Goal: Information Seeking & Learning: Compare options

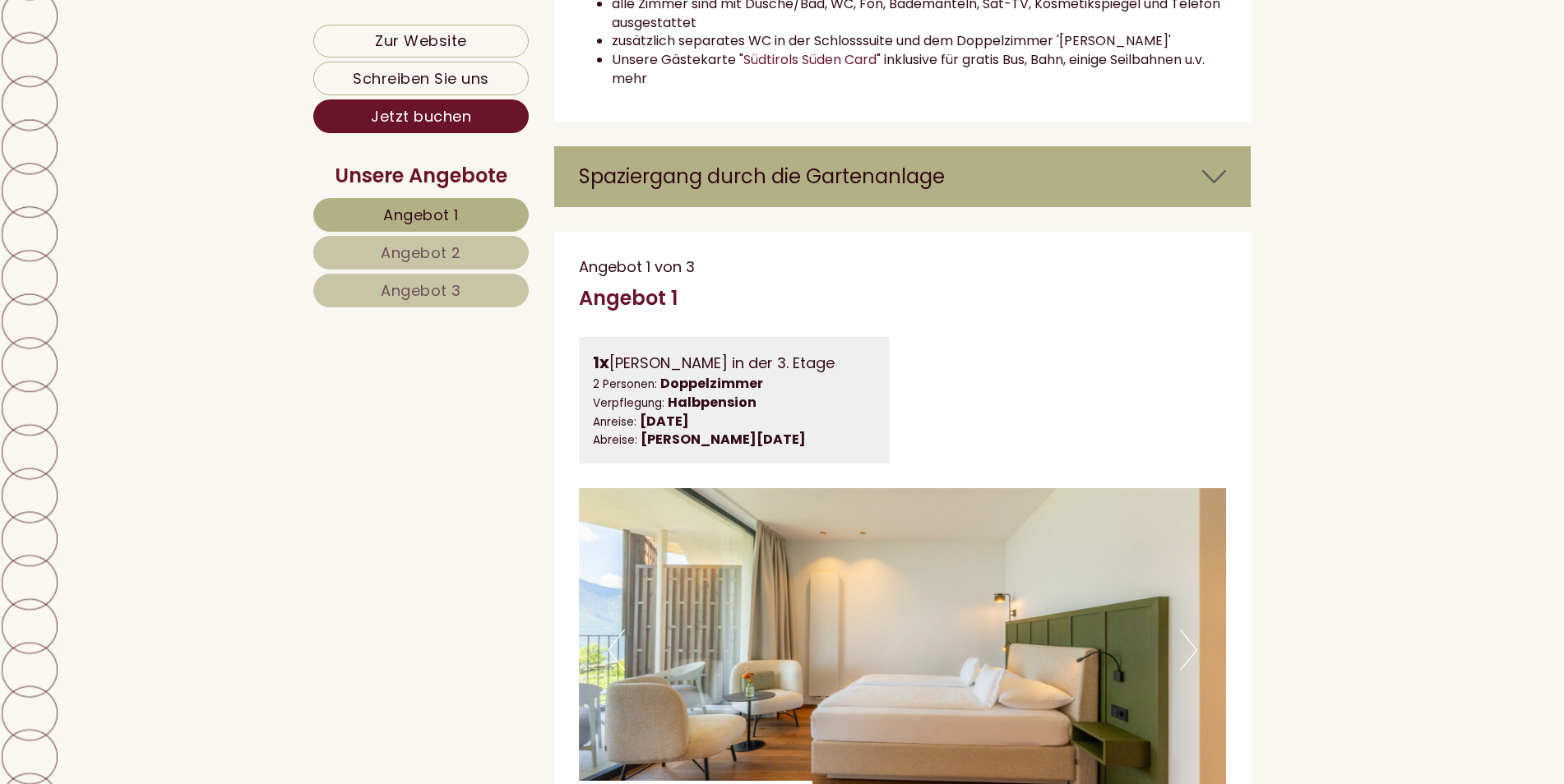
scroll to position [5013, 0]
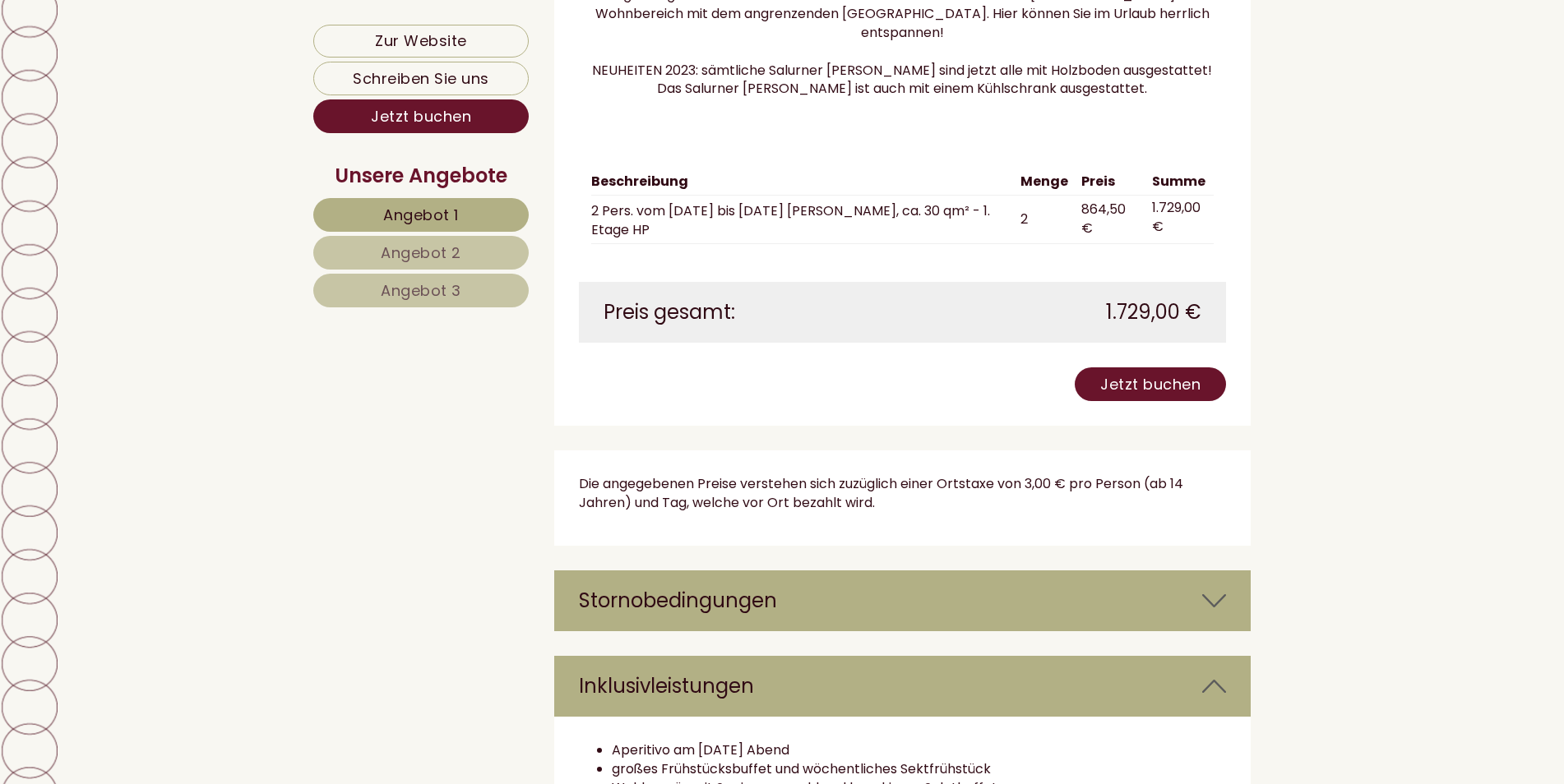
click at [471, 251] on link "Angebot 2" at bounding box center [421, 253] width 215 height 33
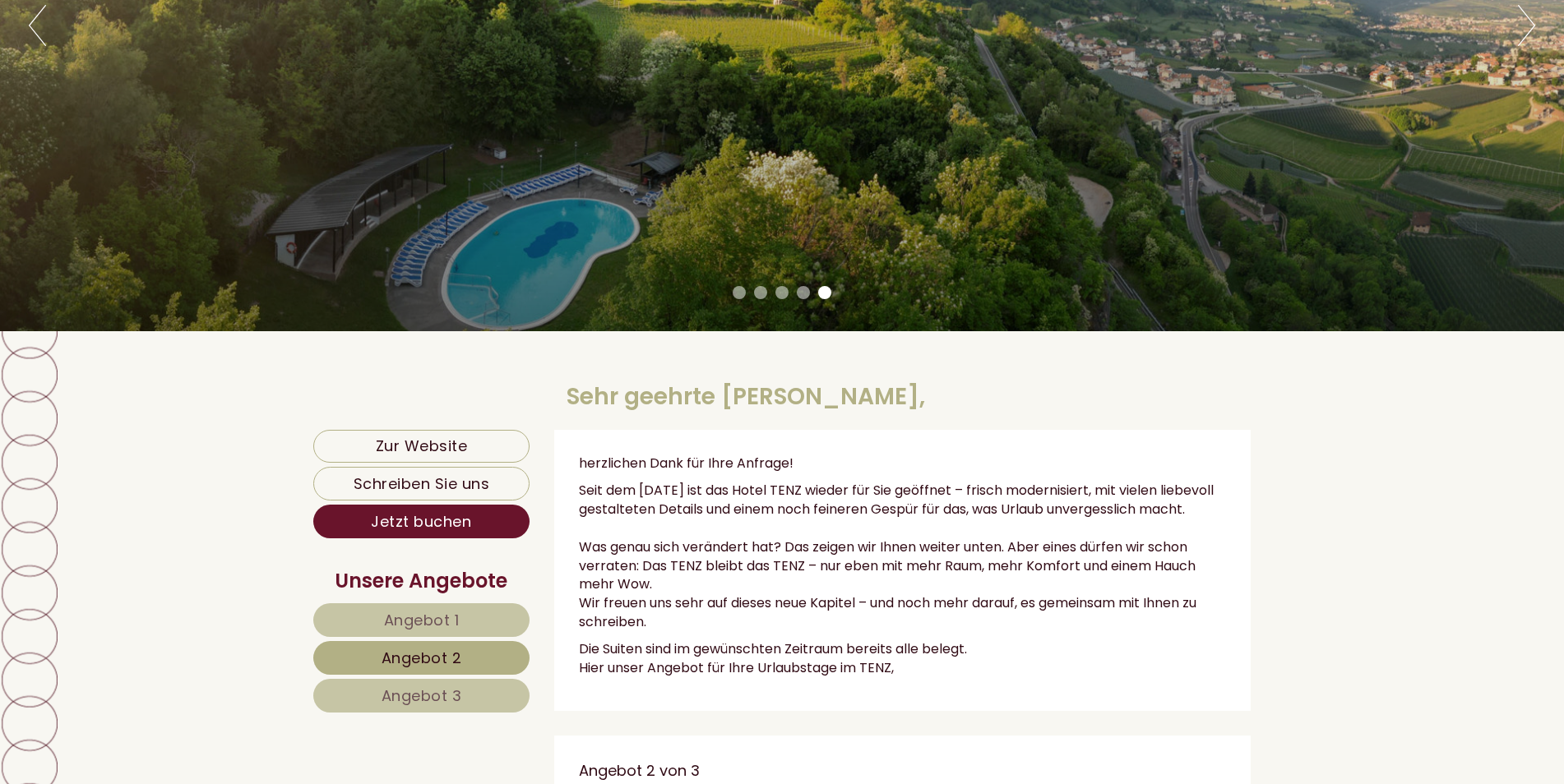
scroll to position [746, 0]
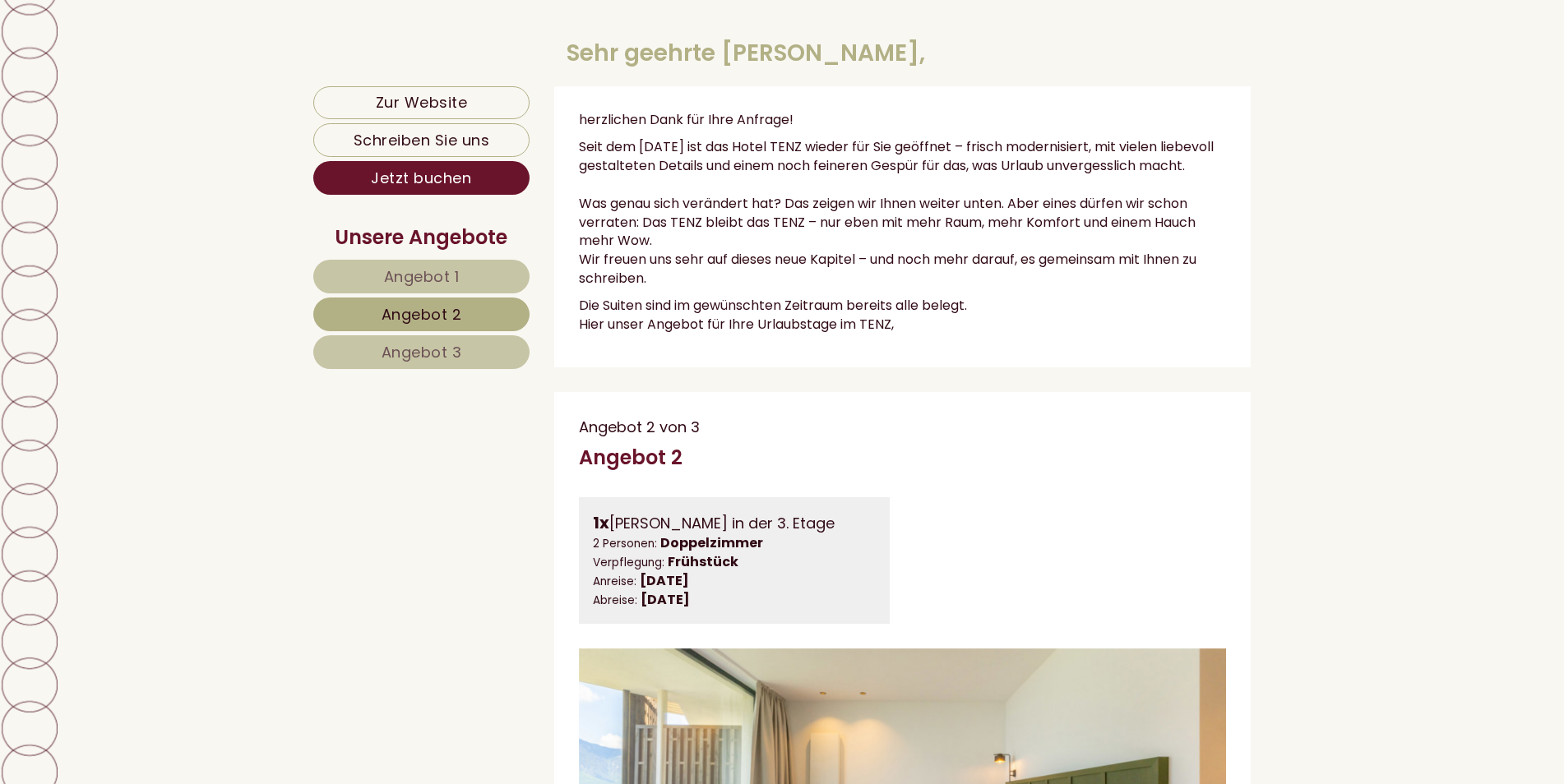
click at [438, 350] on span "Angebot 3" at bounding box center [422, 351] width 80 height 21
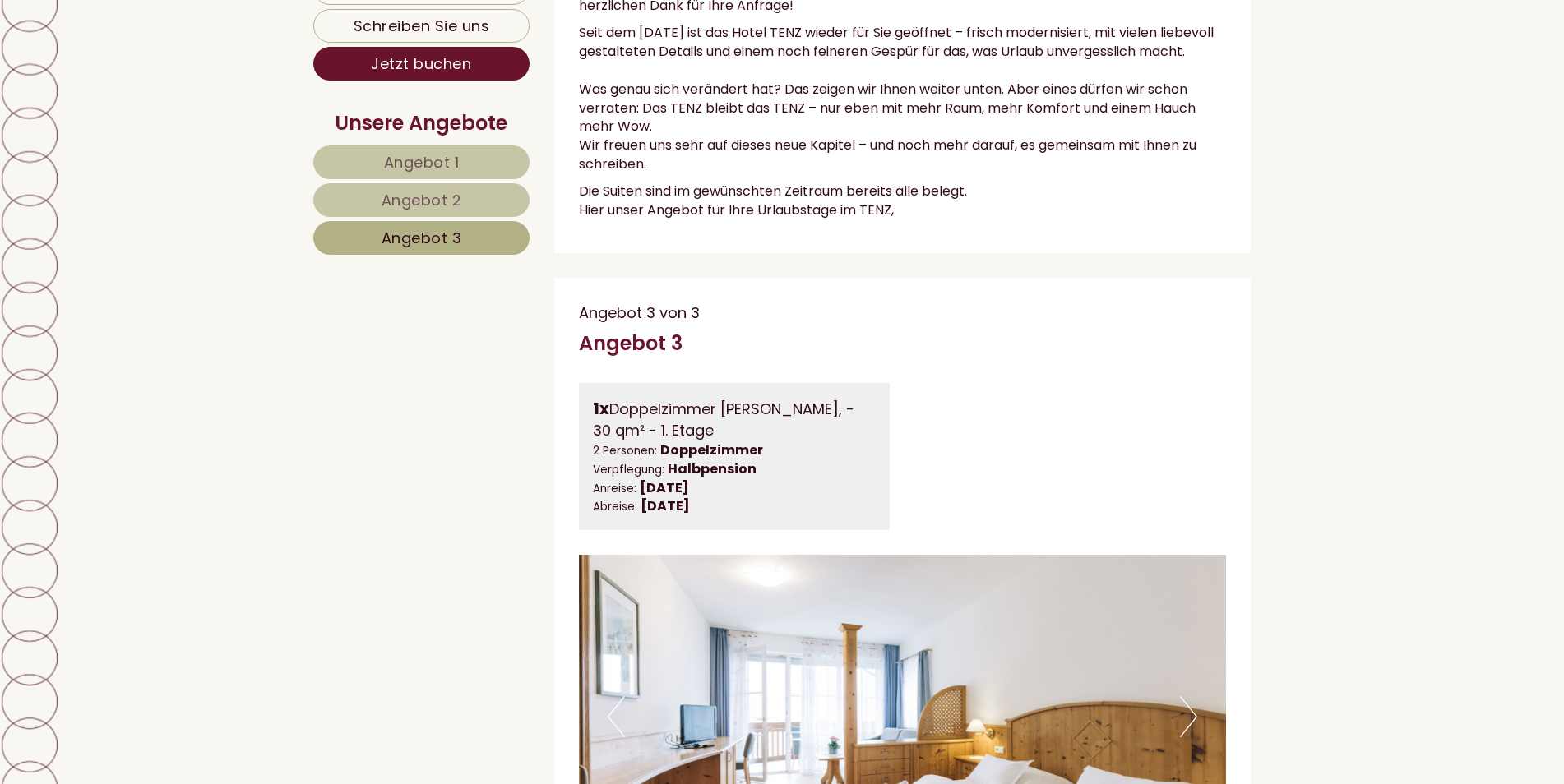
scroll to position [1069, 0]
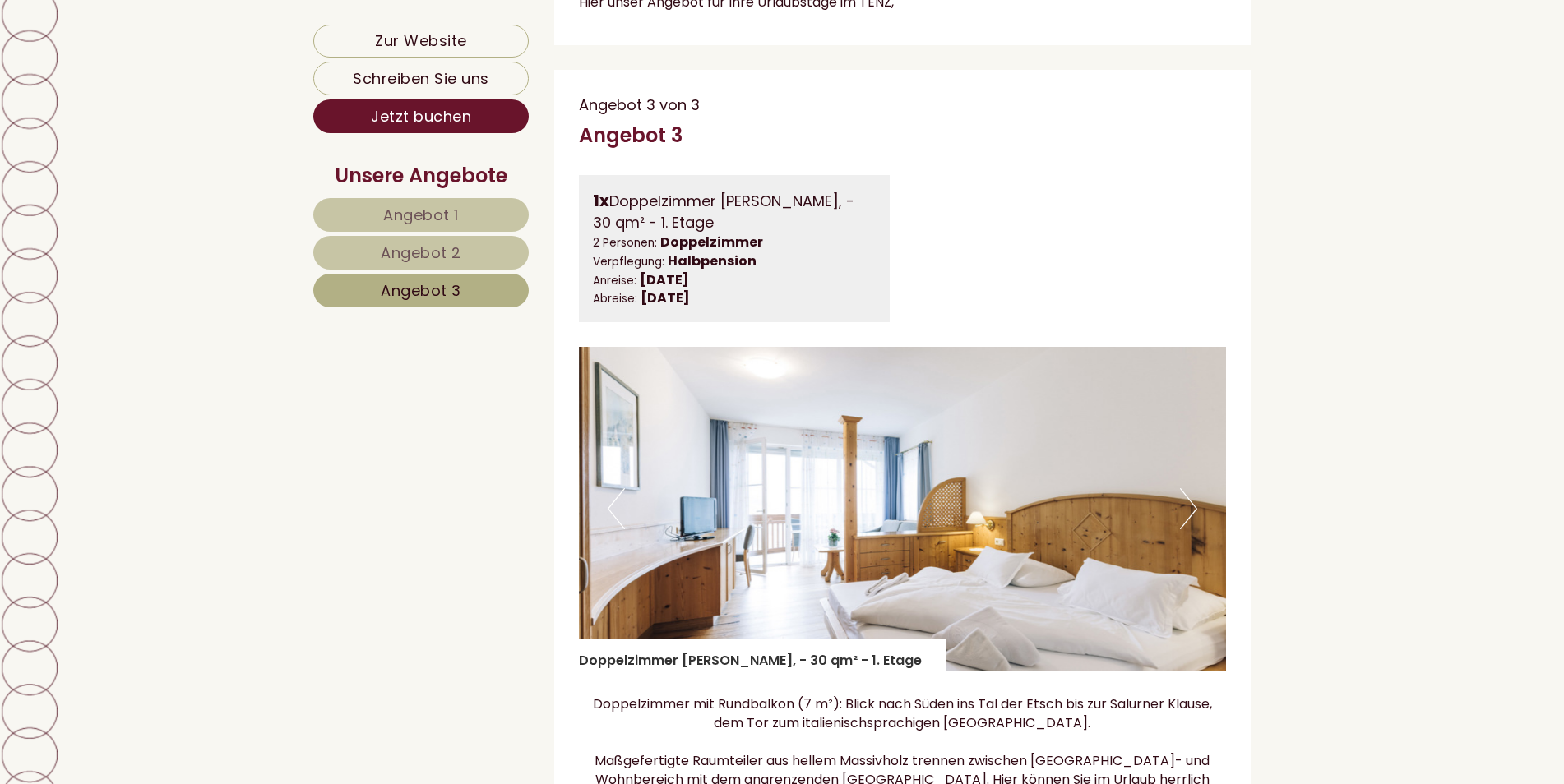
click at [399, 200] on link "Angebot 1" at bounding box center [421, 214] width 215 height 33
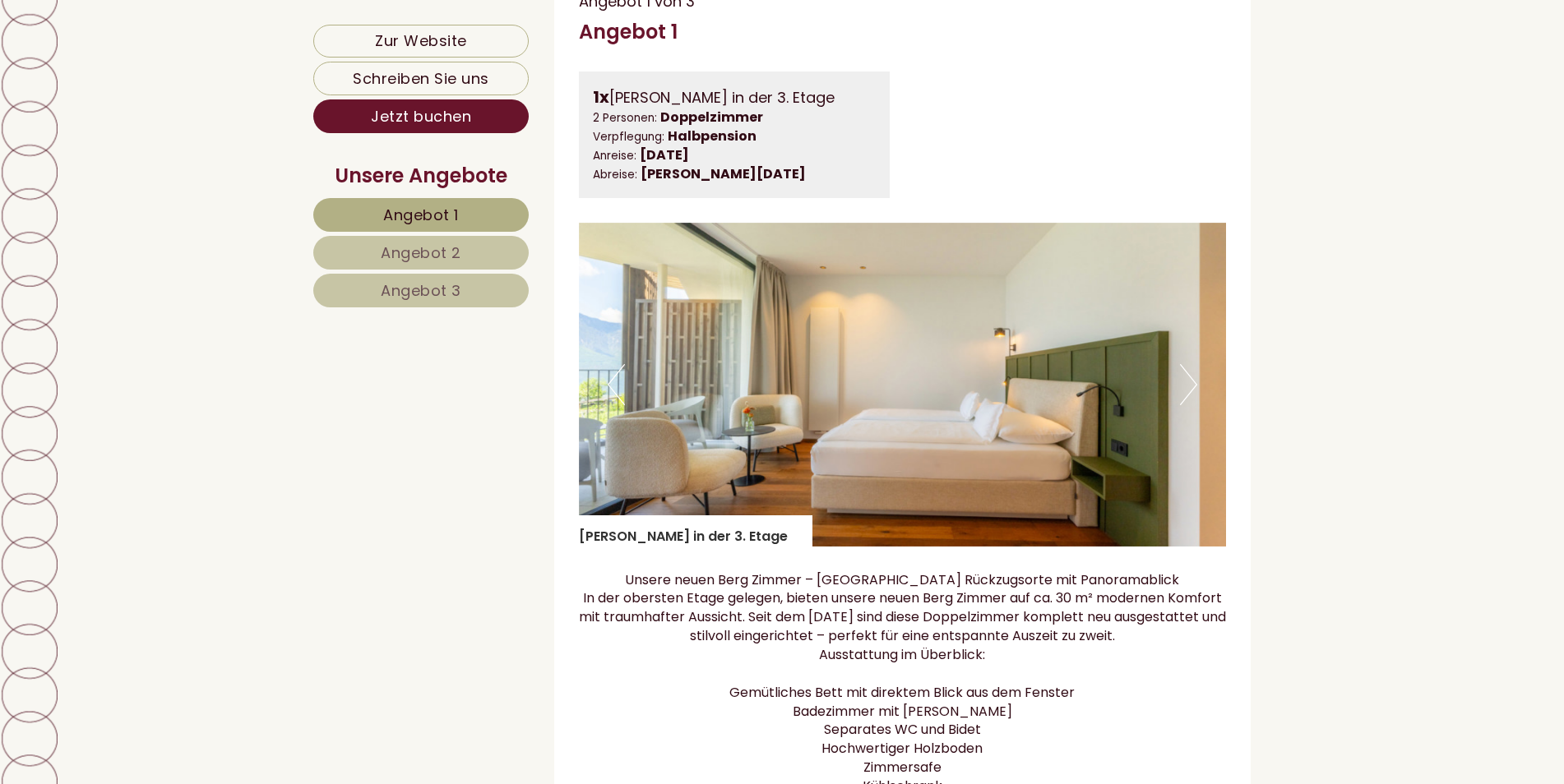
scroll to position [1157, 0]
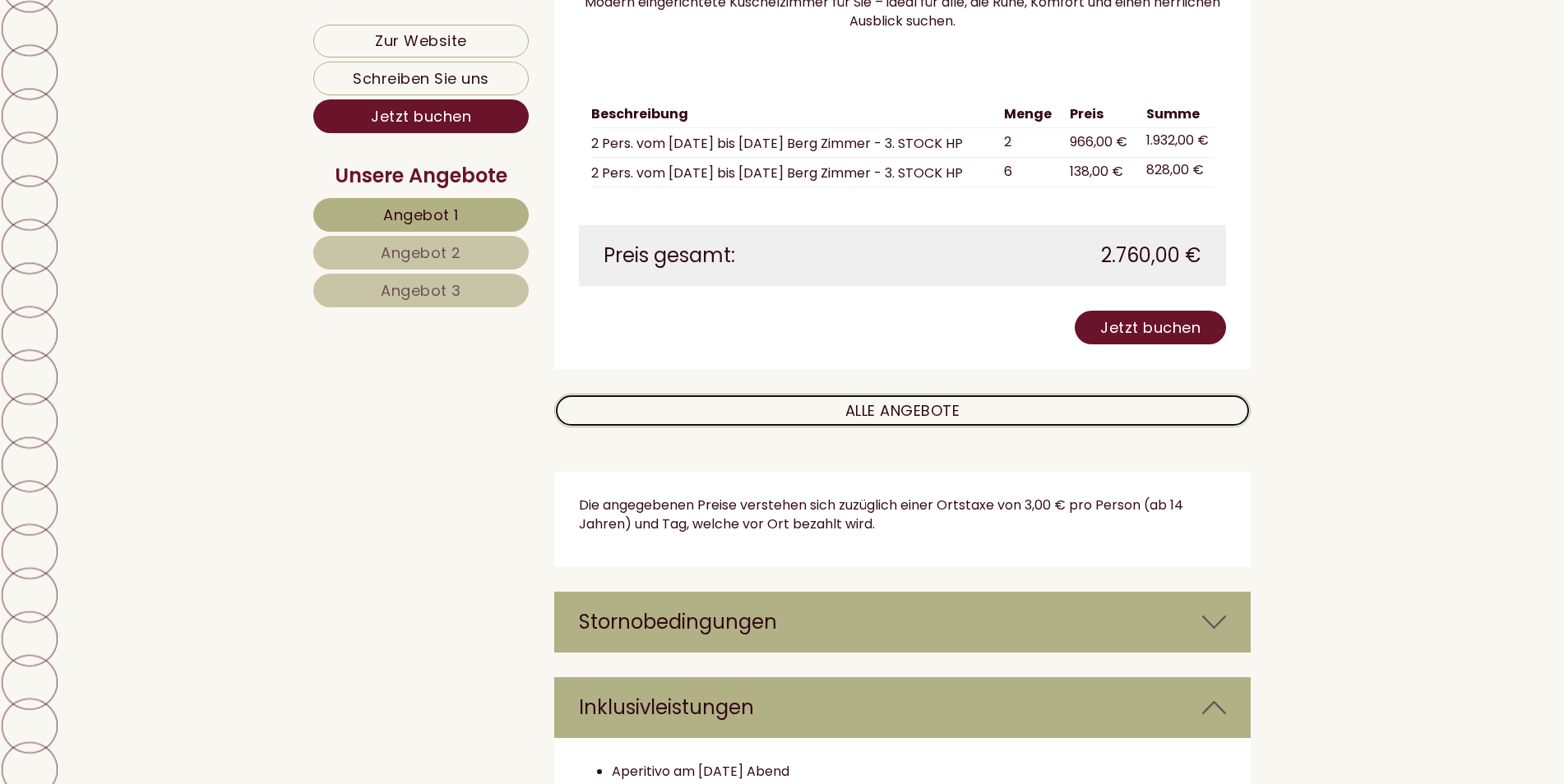
click at [901, 428] on link "ALLE ANGEBOTE" at bounding box center [903, 410] width 697 height 33
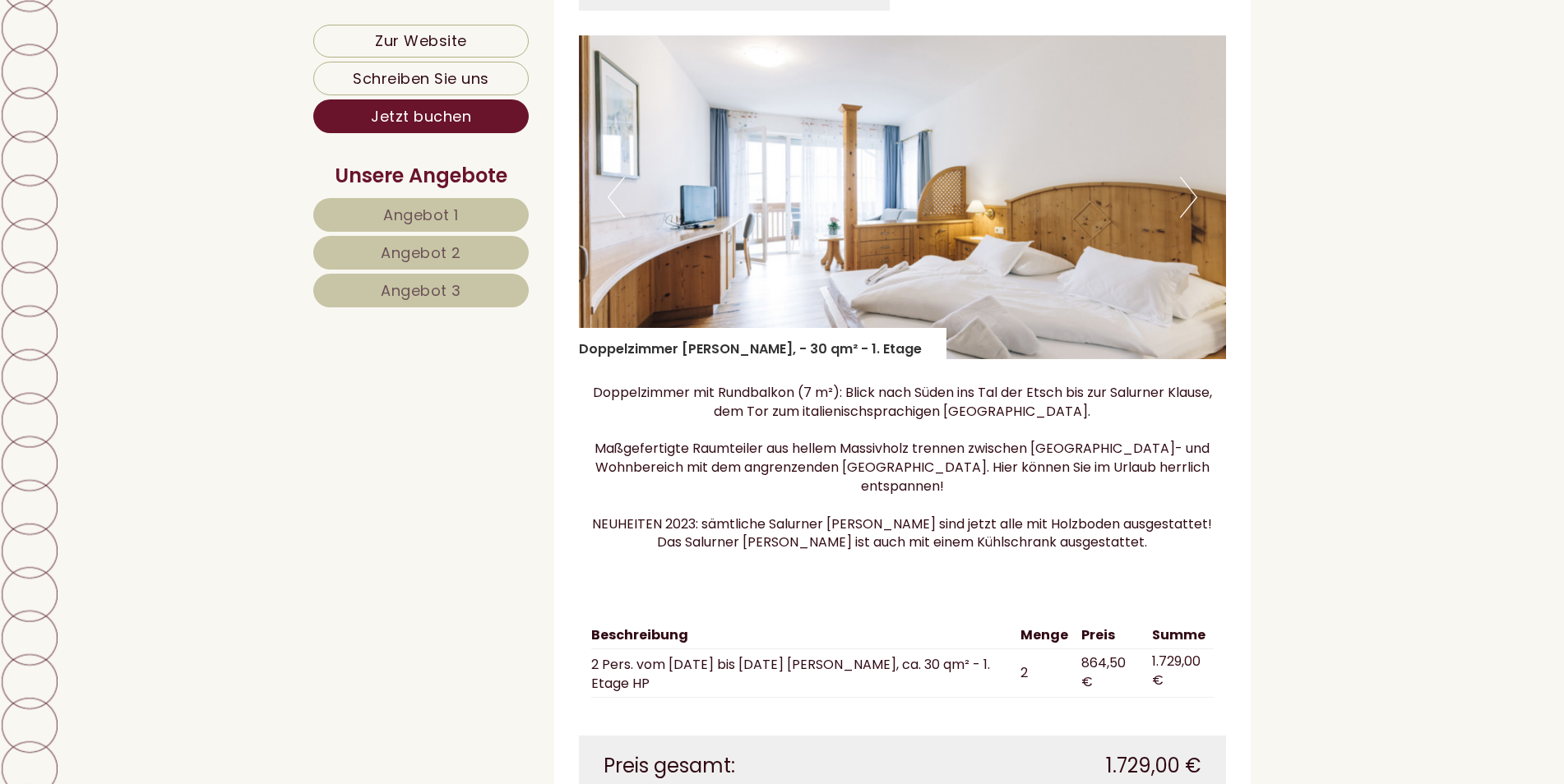
scroll to position [4198, 0]
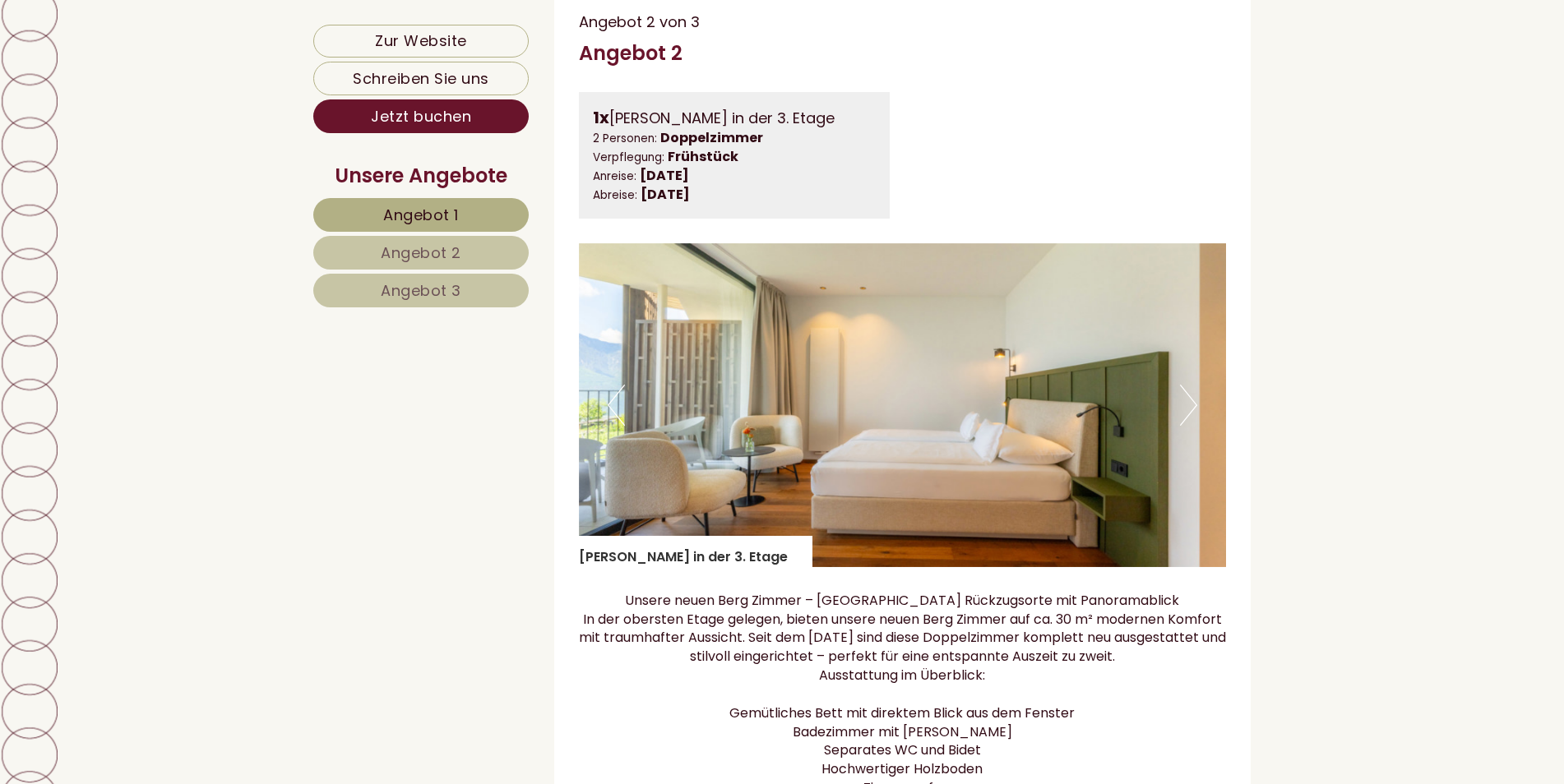
scroll to position [2548, 0]
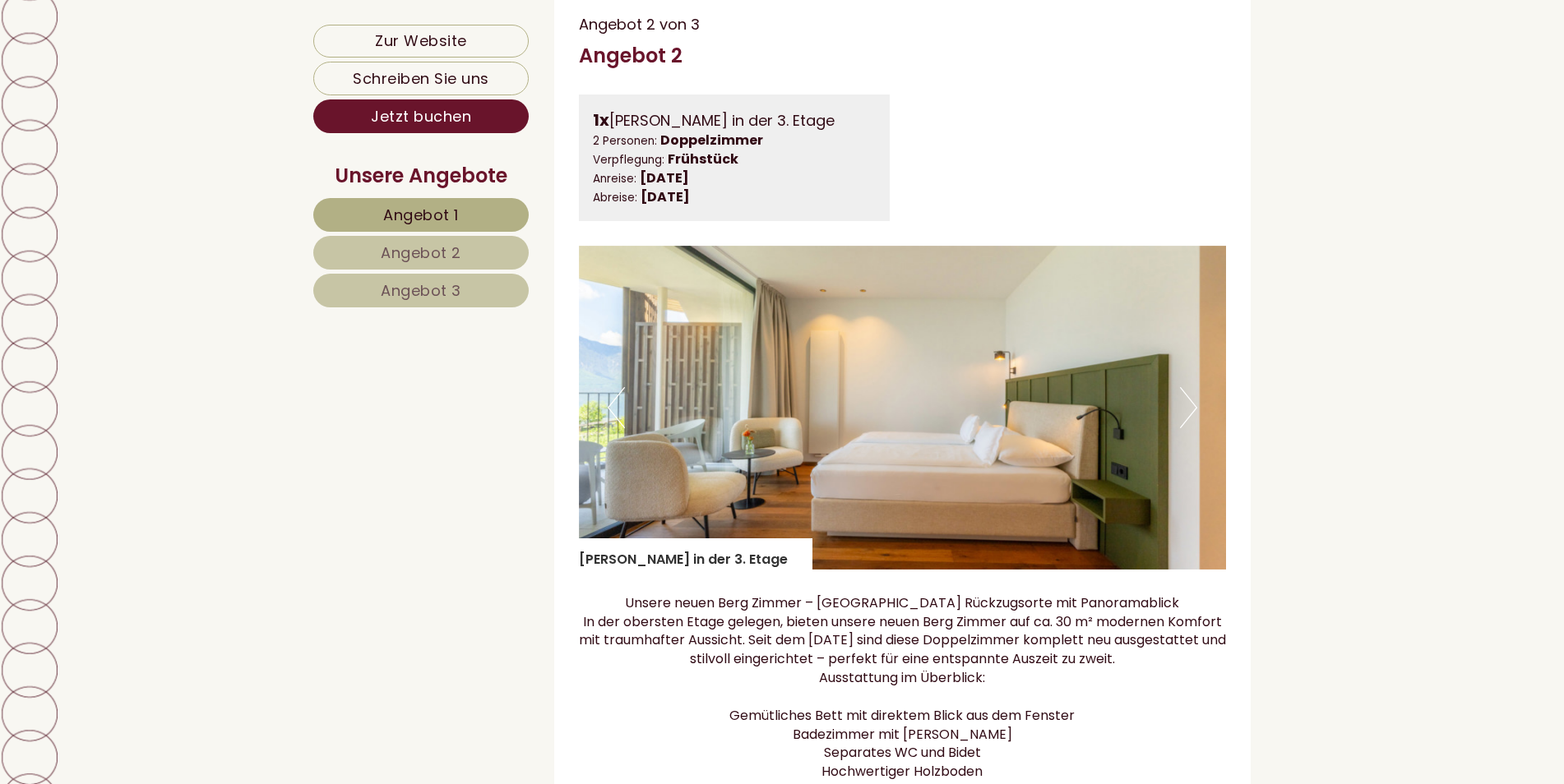
click at [449, 305] on link "Angebot 3" at bounding box center [421, 291] width 215 height 33
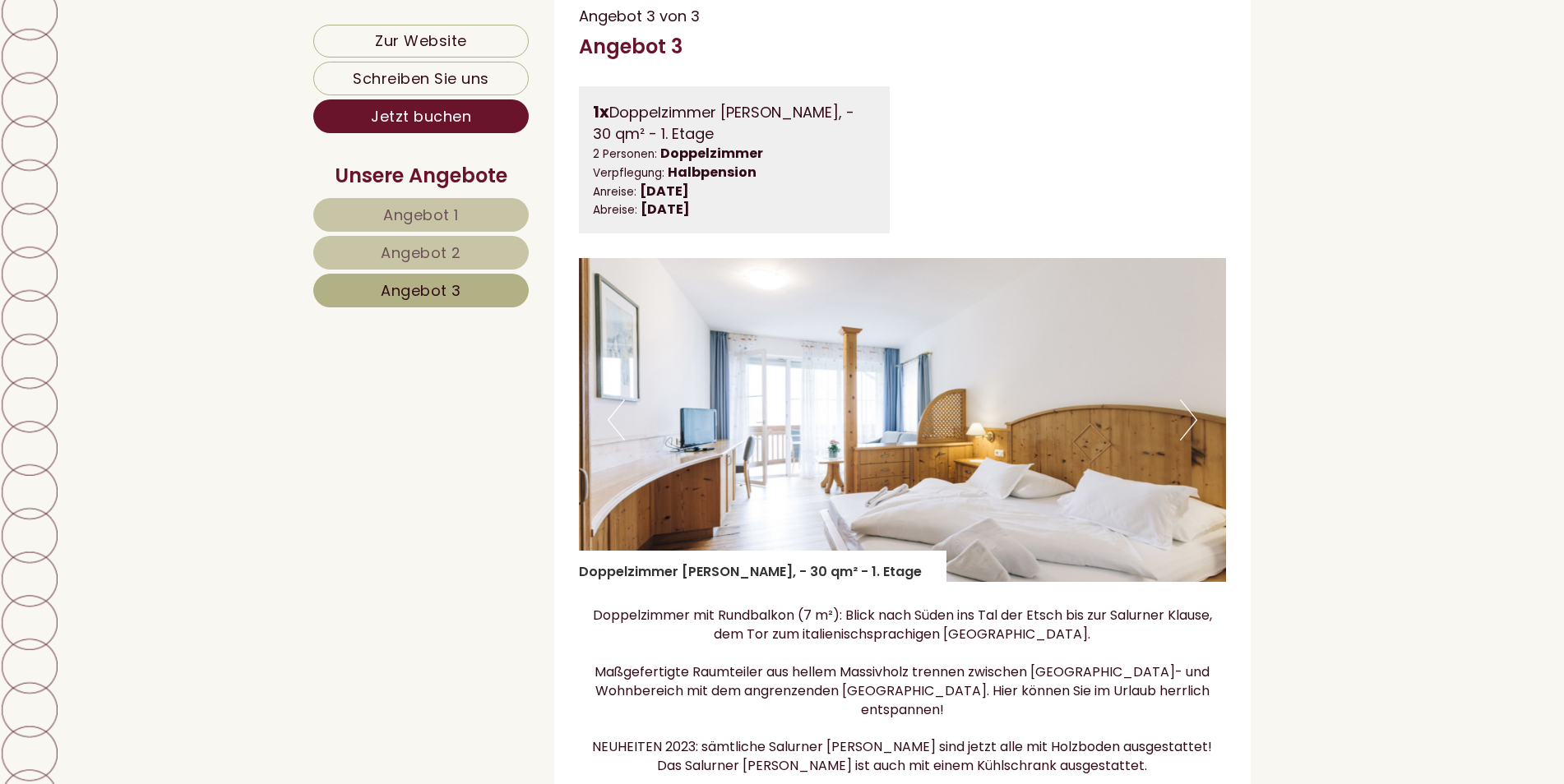
click at [451, 294] on span "Angebot 3" at bounding box center [421, 290] width 80 height 21
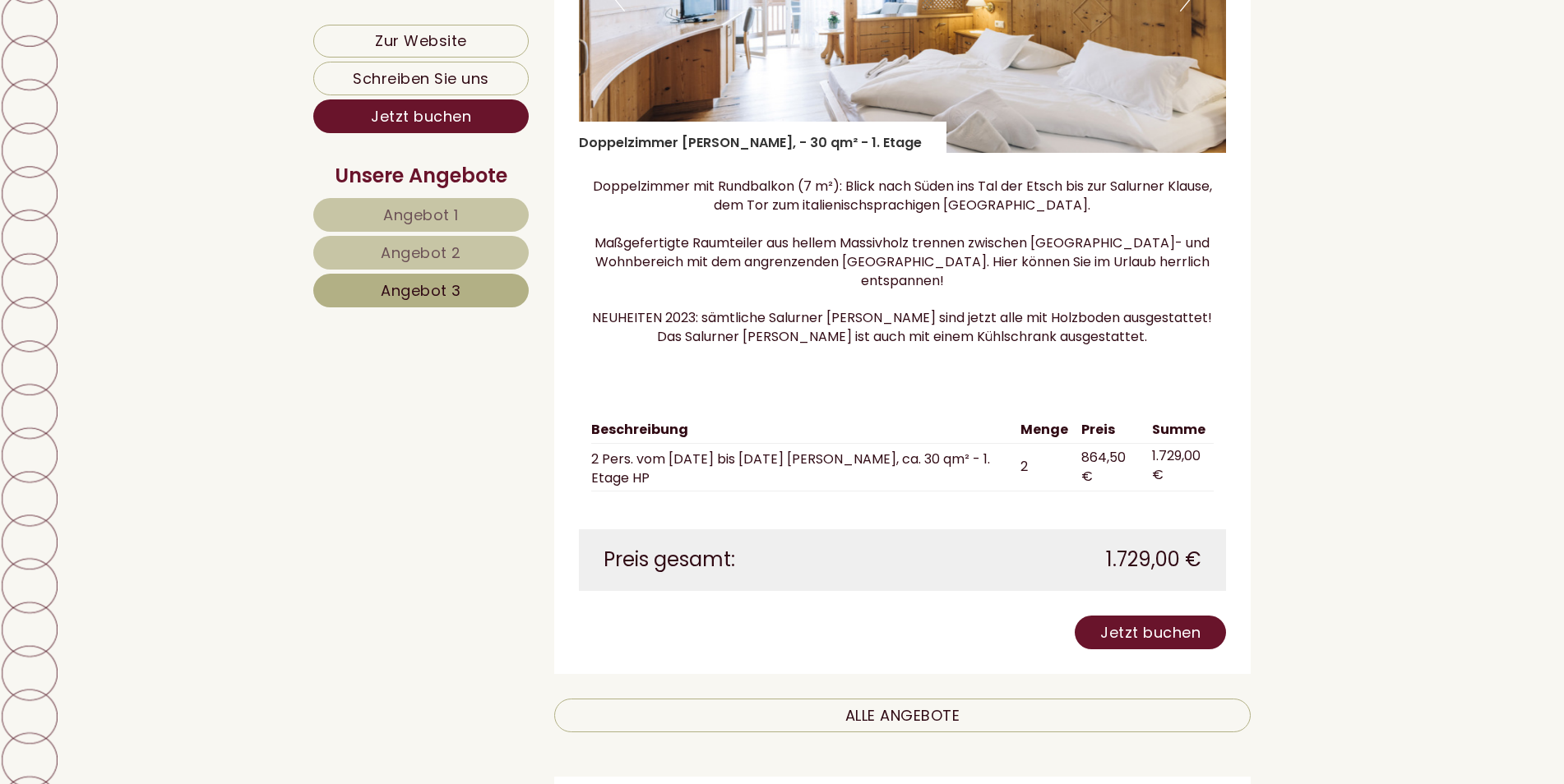
scroll to position [1568, 0]
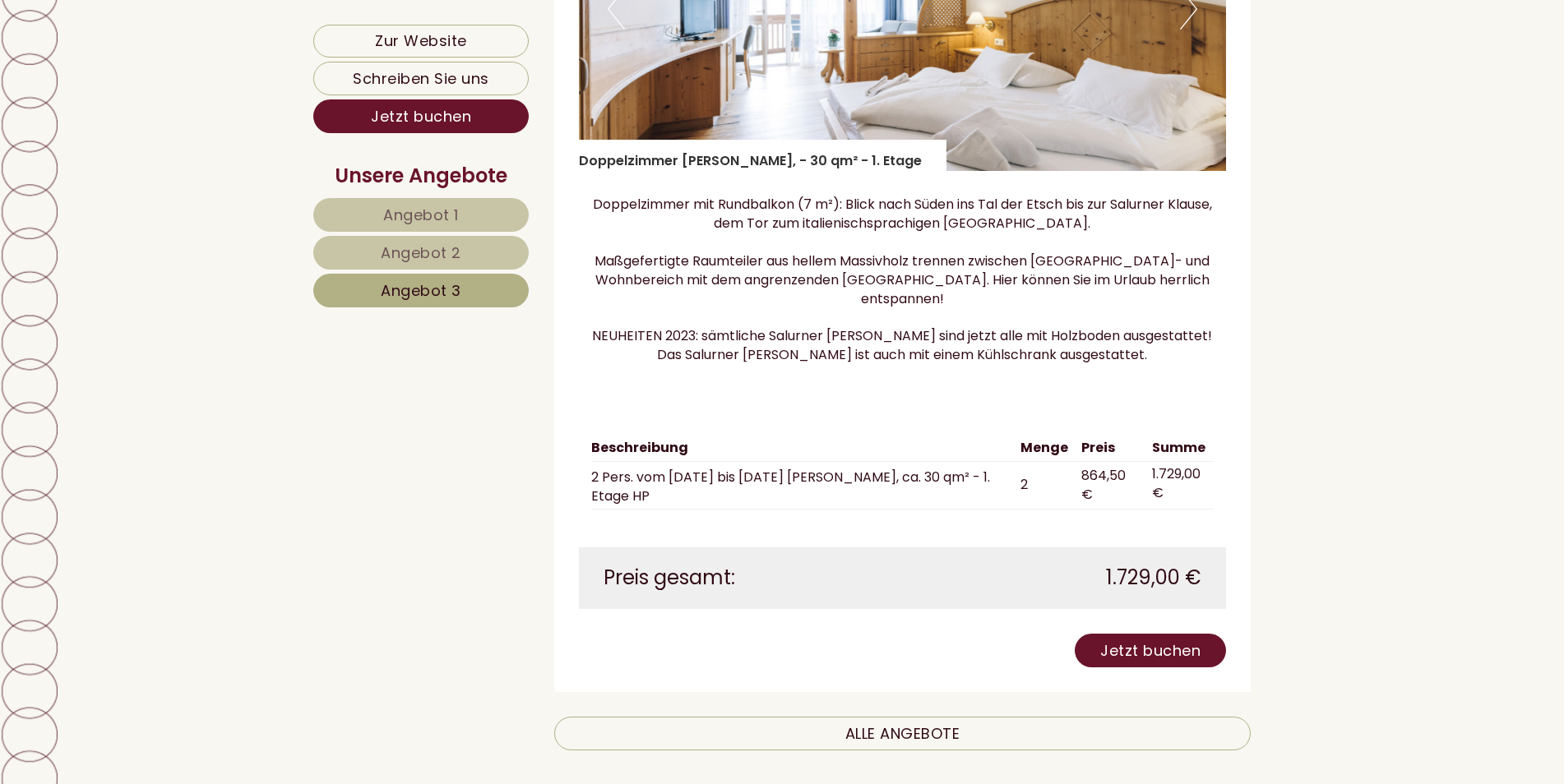
click at [390, 247] on span "Angebot 2" at bounding box center [421, 253] width 80 height 21
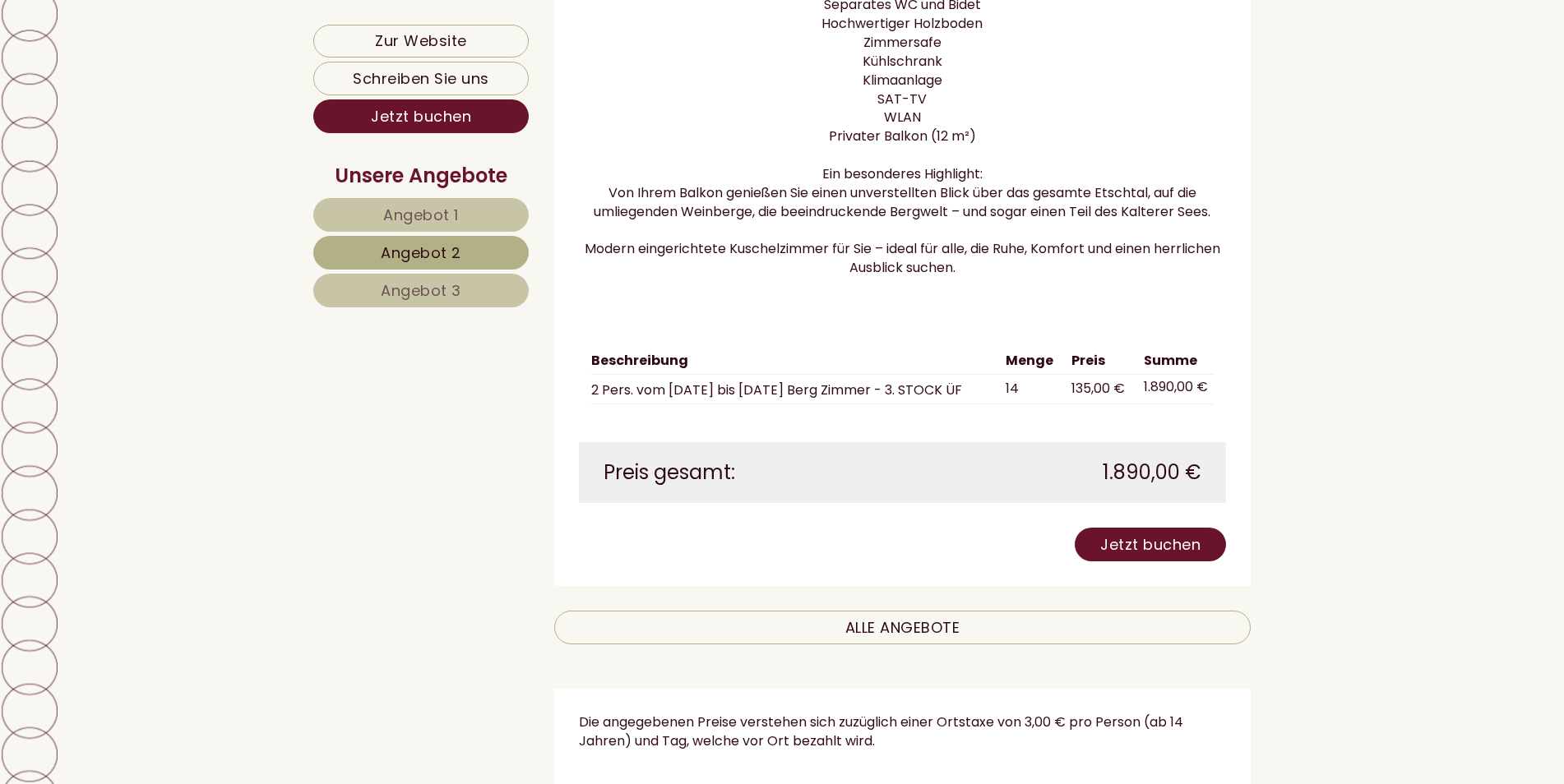
scroll to position [2390, 0]
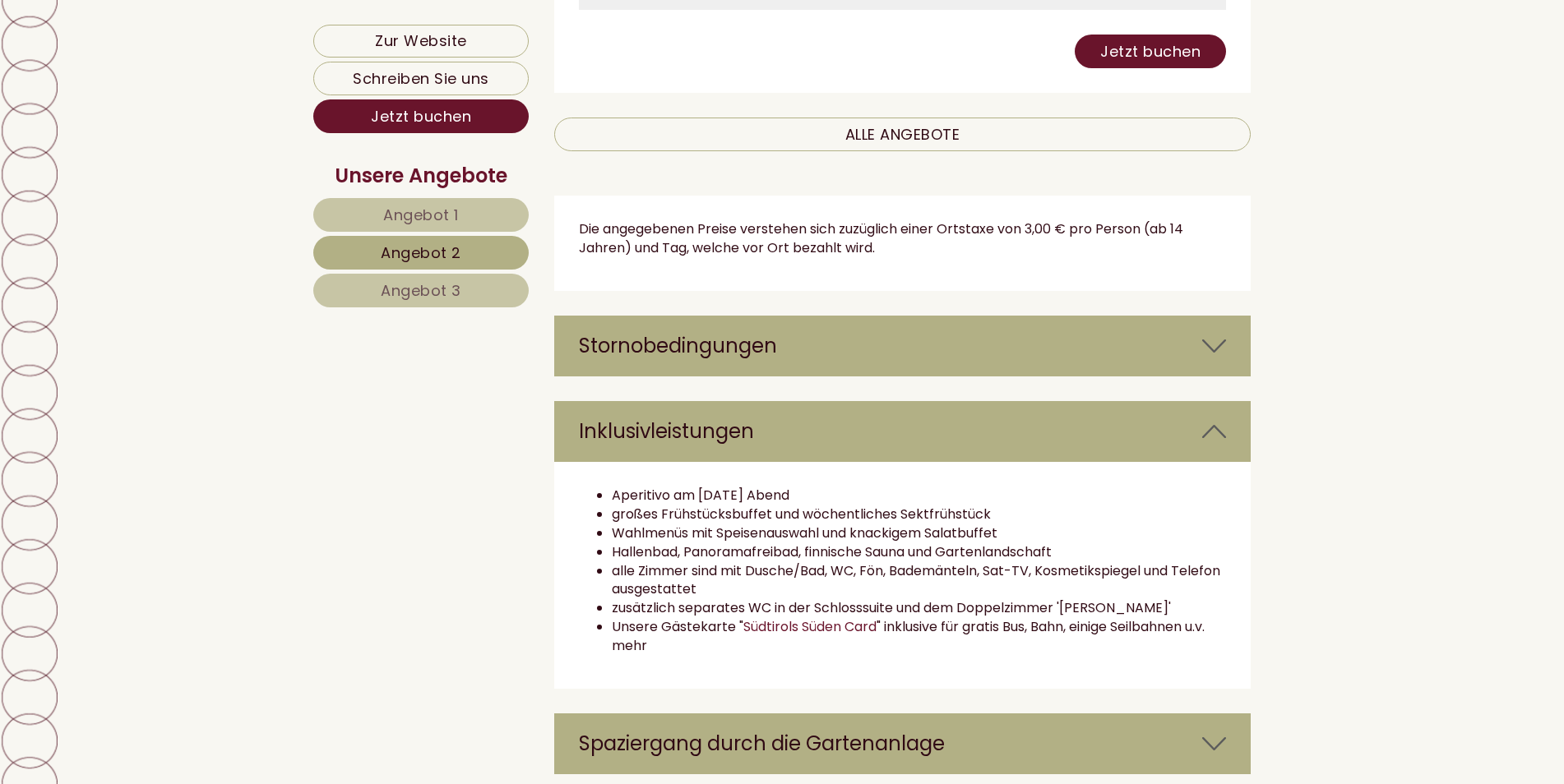
click at [407, 208] on span "Angebot 1" at bounding box center [420, 214] width 75 height 21
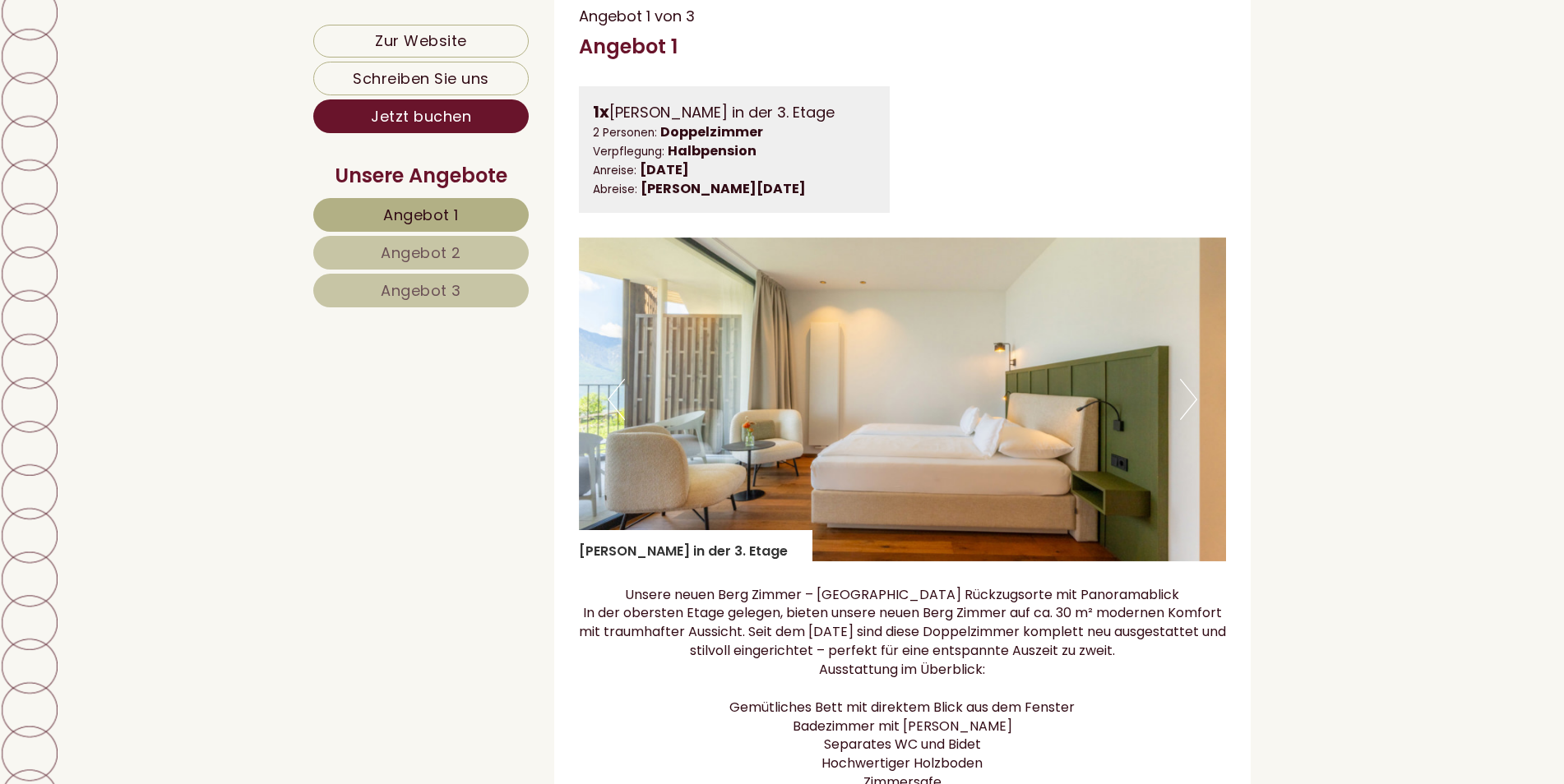
click at [412, 292] on span "Angebot 3" at bounding box center [421, 290] width 80 height 21
